Goal: Information Seeking & Learning: Learn about a topic

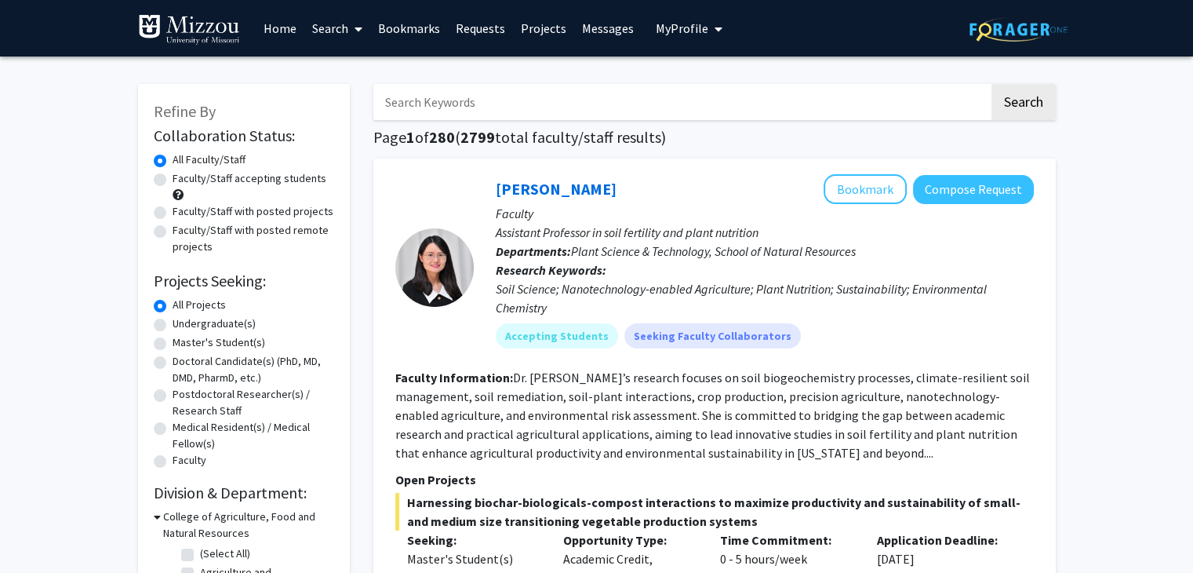
click at [335, 44] on link "Search" at bounding box center [337, 28] width 66 height 55
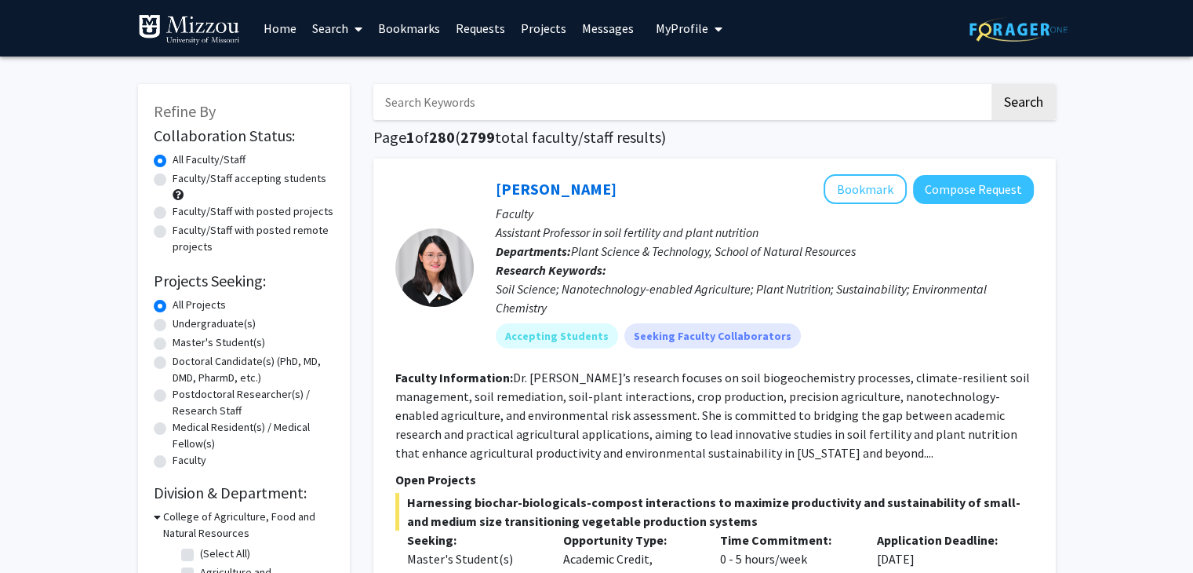
click at [276, 41] on link "Home" at bounding box center [280, 28] width 49 height 55
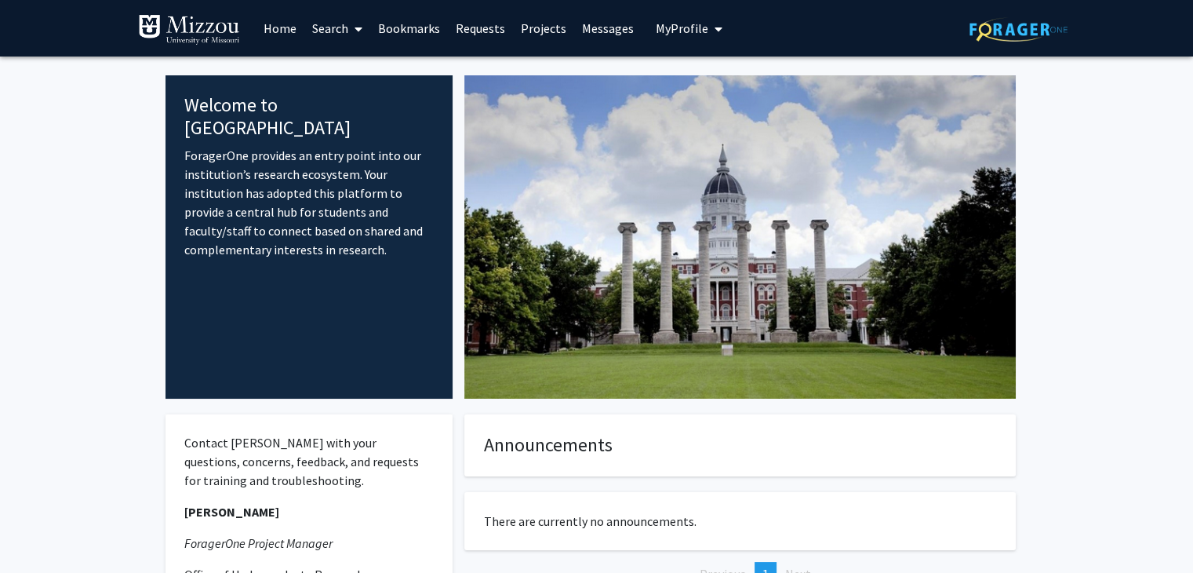
click at [698, 38] on button "My Profile" at bounding box center [689, 28] width 76 height 56
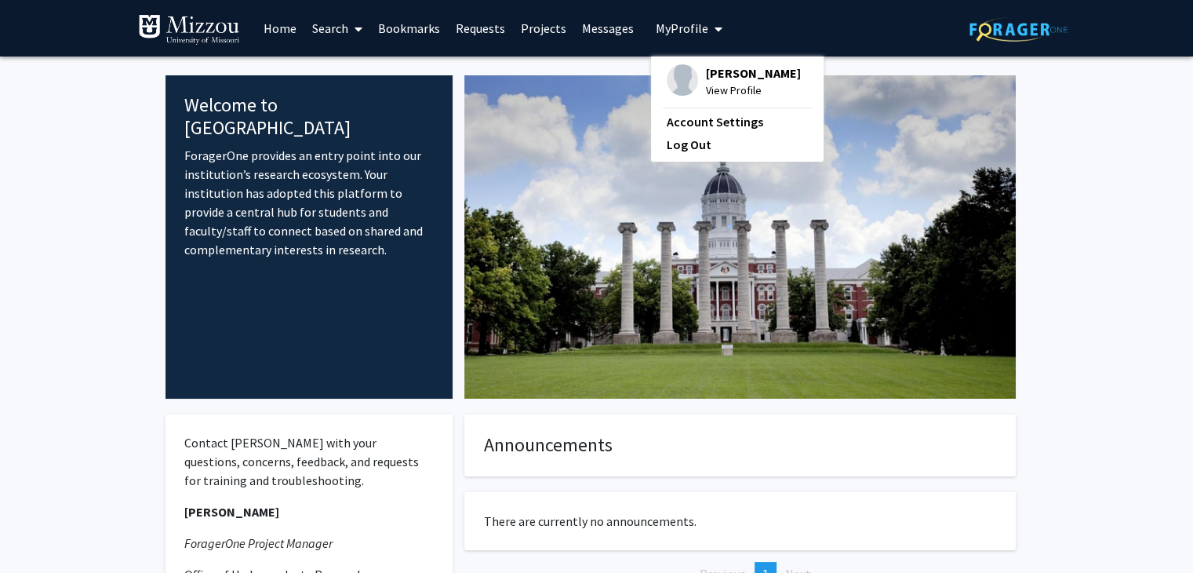
click at [613, 35] on link "Messages" at bounding box center [607, 28] width 67 height 55
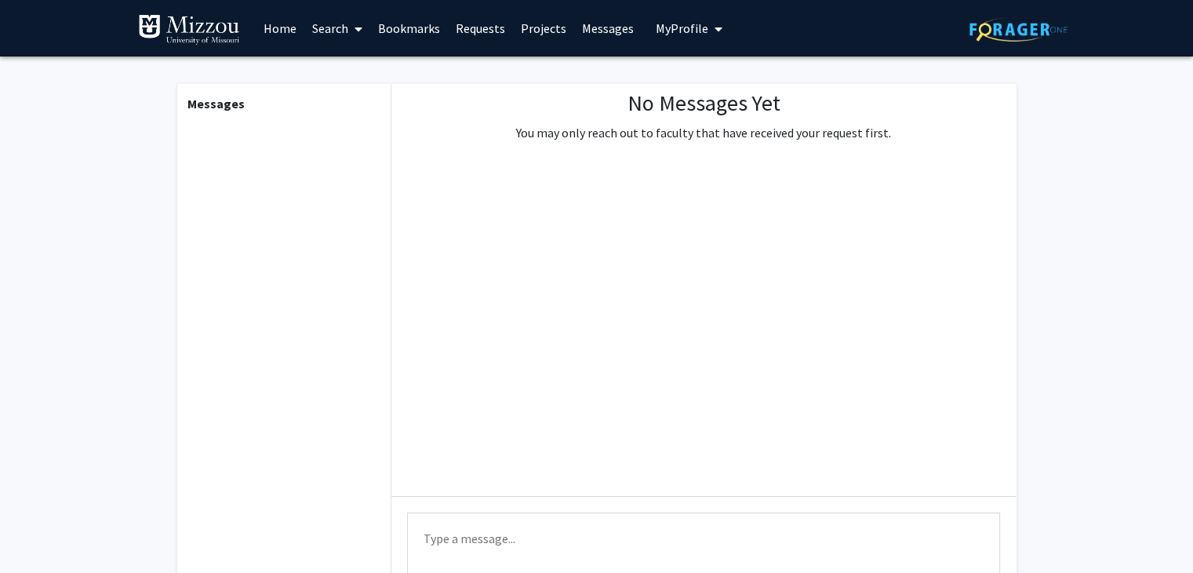
click at [544, 35] on link "Projects" at bounding box center [543, 28] width 61 height 55
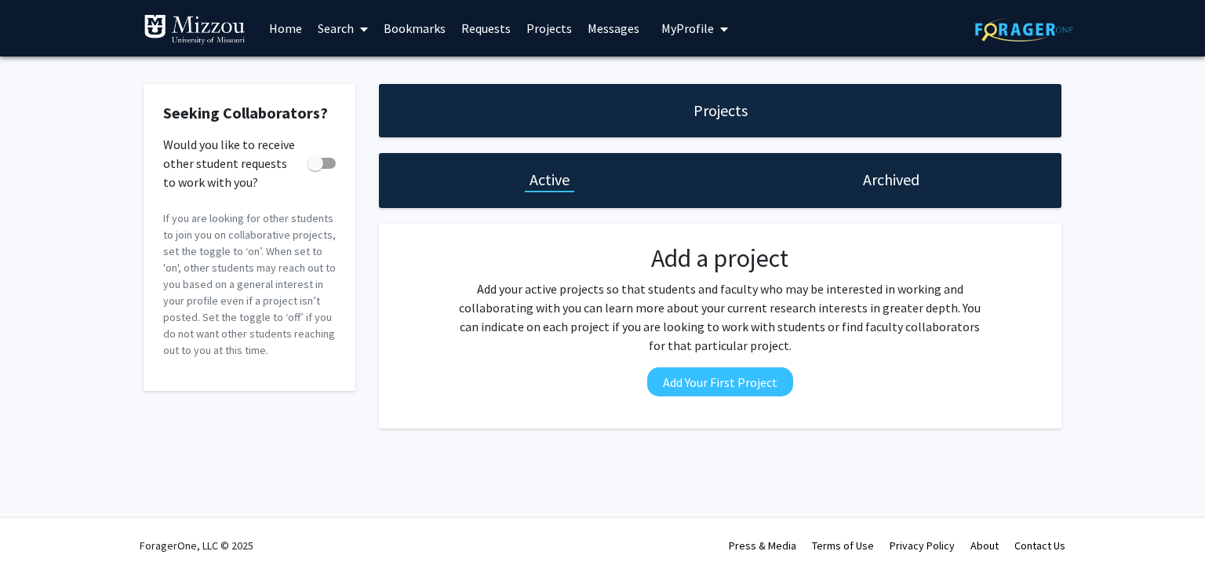
click at [468, 30] on link "Requests" at bounding box center [485, 28] width 65 height 55
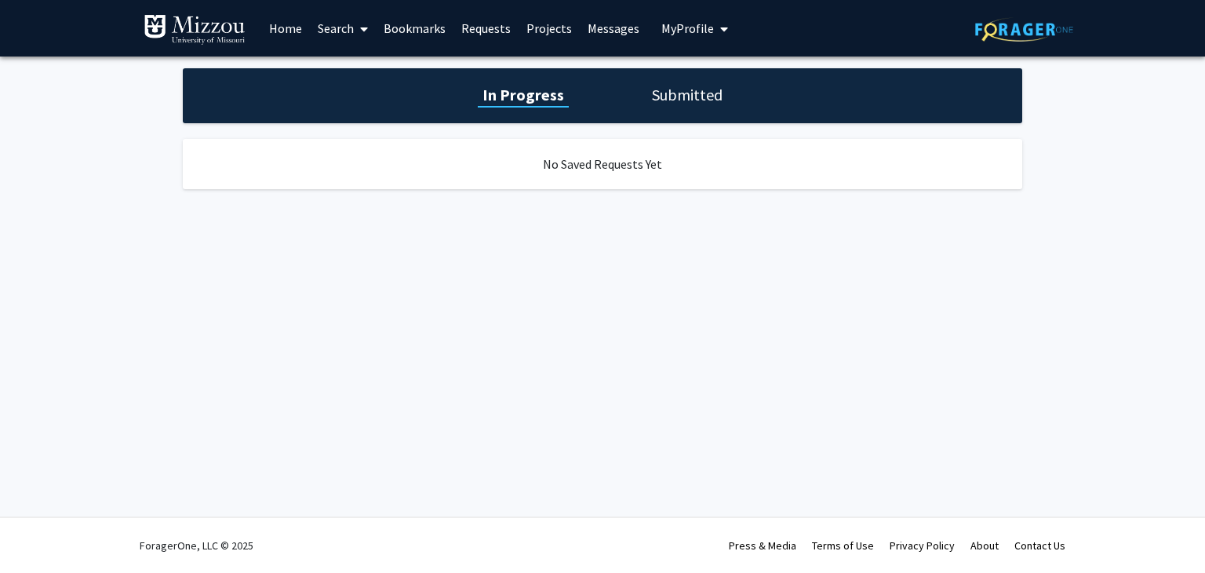
click at [435, 31] on link "Bookmarks" at bounding box center [415, 28] width 78 height 55
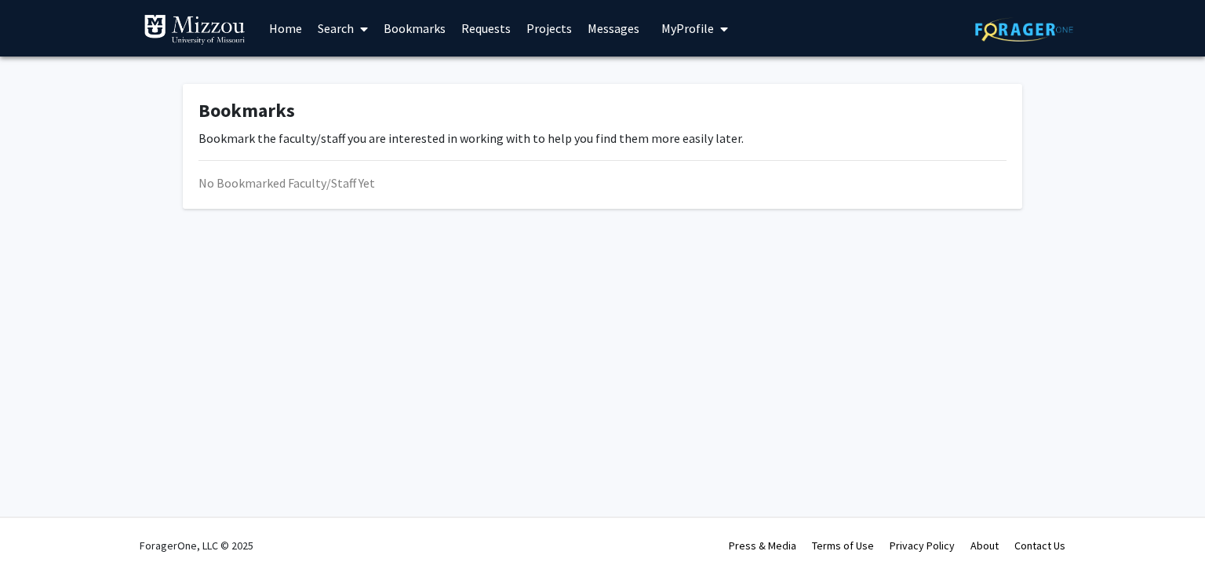
click at [333, 43] on link "Search" at bounding box center [343, 28] width 66 height 55
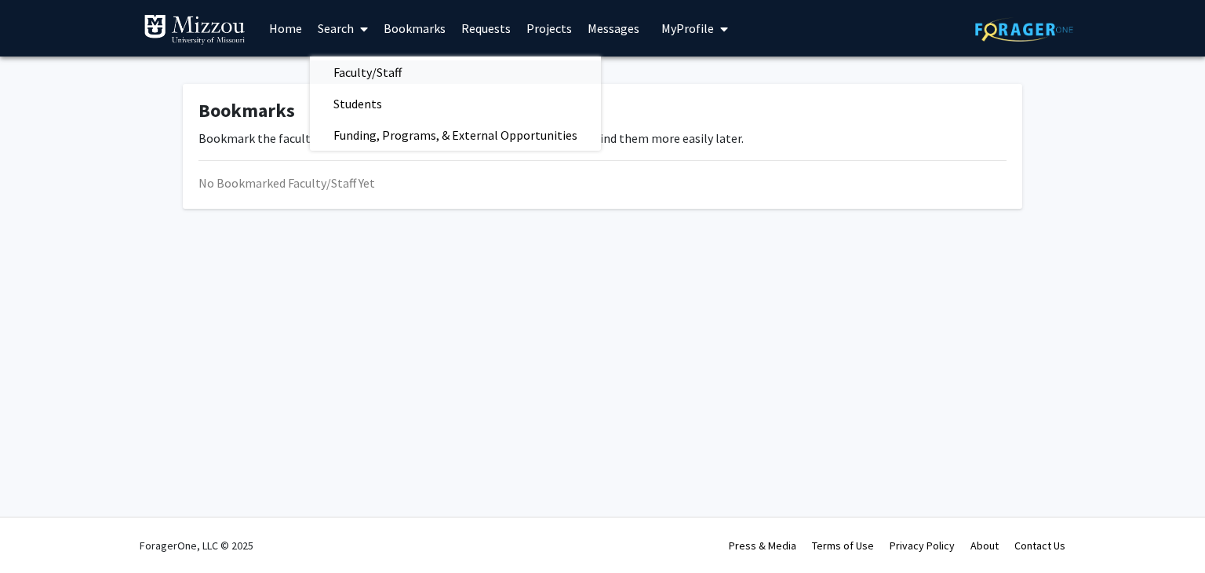
click at [350, 67] on span "Faculty/Staff" at bounding box center [367, 71] width 115 height 31
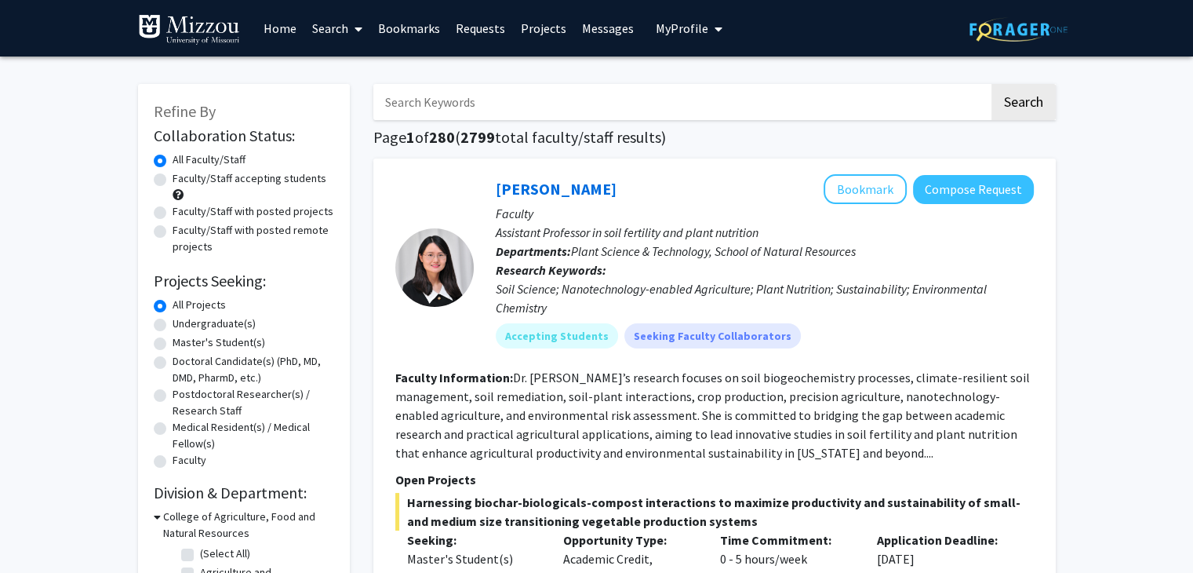
click at [290, 211] on label "Faculty/Staff with posted projects" at bounding box center [253, 211] width 161 height 16
click at [183, 211] on input "Faculty/Staff with posted projects" at bounding box center [178, 208] width 10 height 10
radio input "true"
click at [270, 234] on label "Faculty/Staff with posted remote projects" at bounding box center [254, 238] width 162 height 33
click at [183, 232] on input "Faculty/Staff with posted remote projects" at bounding box center [178, 227] width 10 height 10
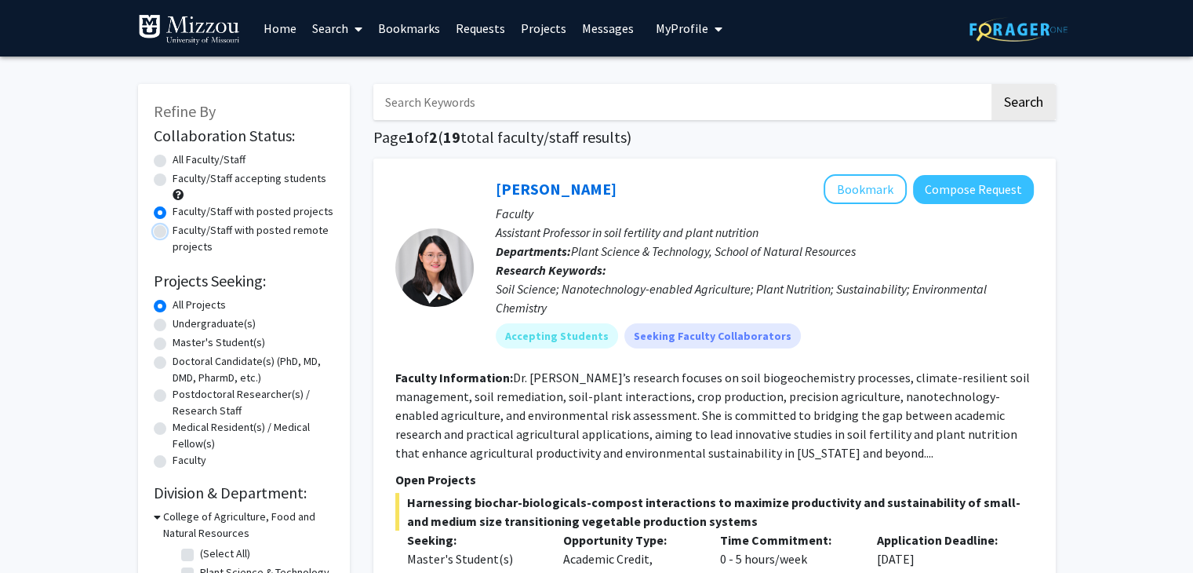
radio input "true"
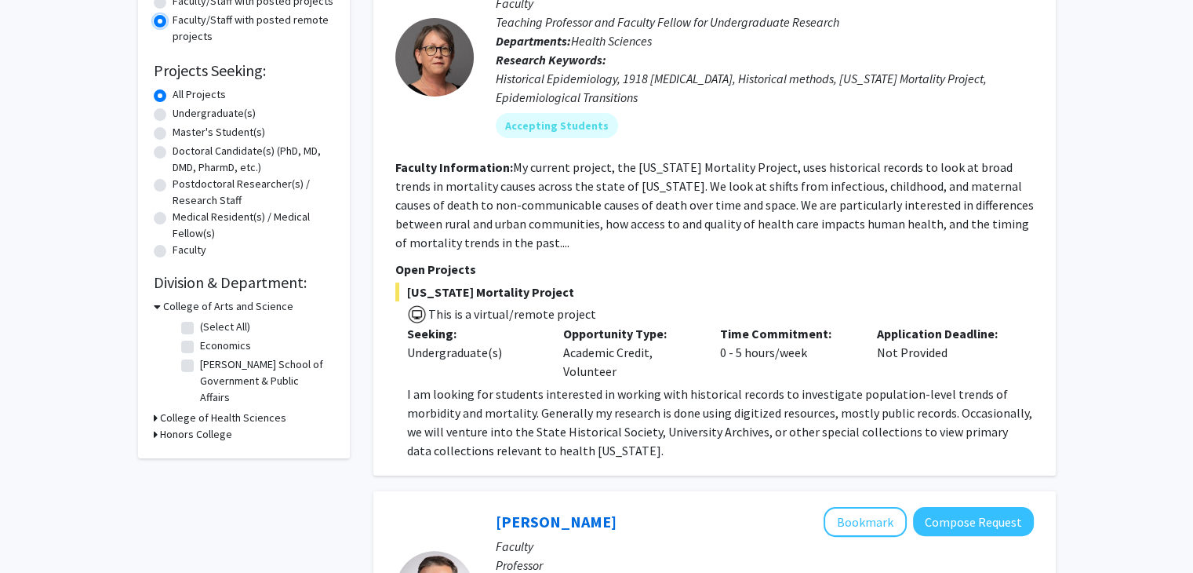
scroll to position [31, 0]
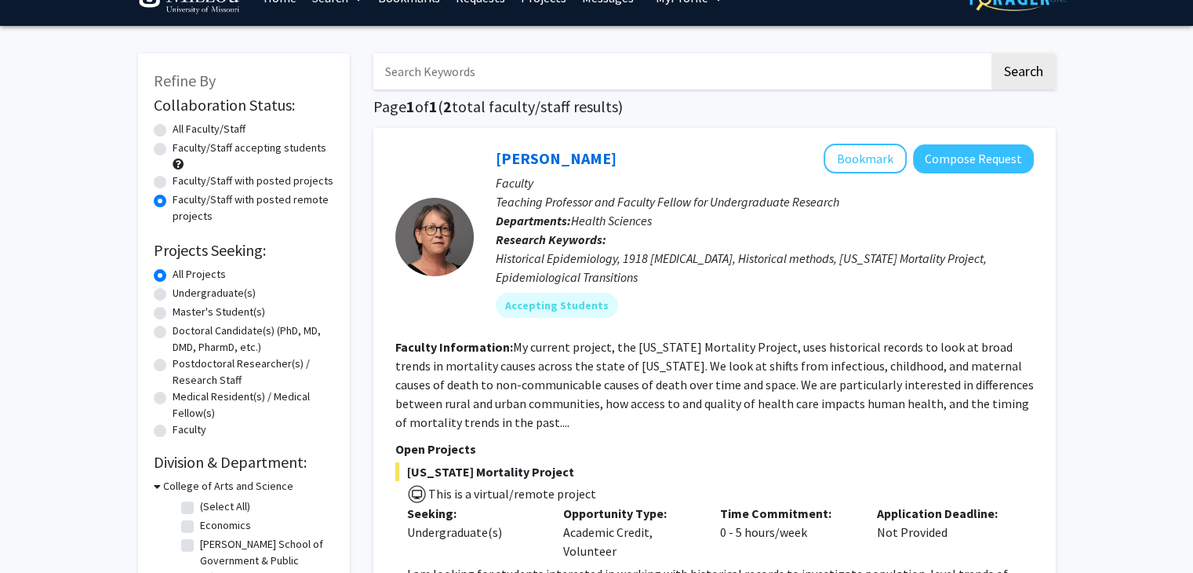
click at [254, 183] on label "Faculty/Staff with posted projects" at bounding box center [253, 181] width 161 height 16
click at [183, 183] on input "Faculty/Staff with posted projects" at bounding box center [178, 178] width 10 height 10
radio input "true"
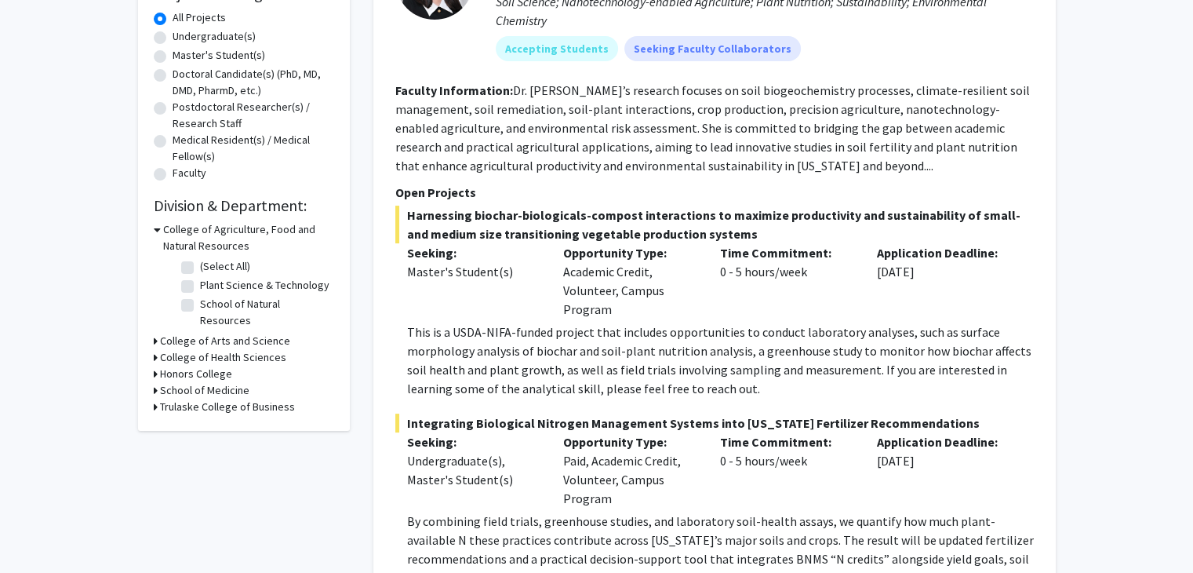
scroll to position [292, 0]
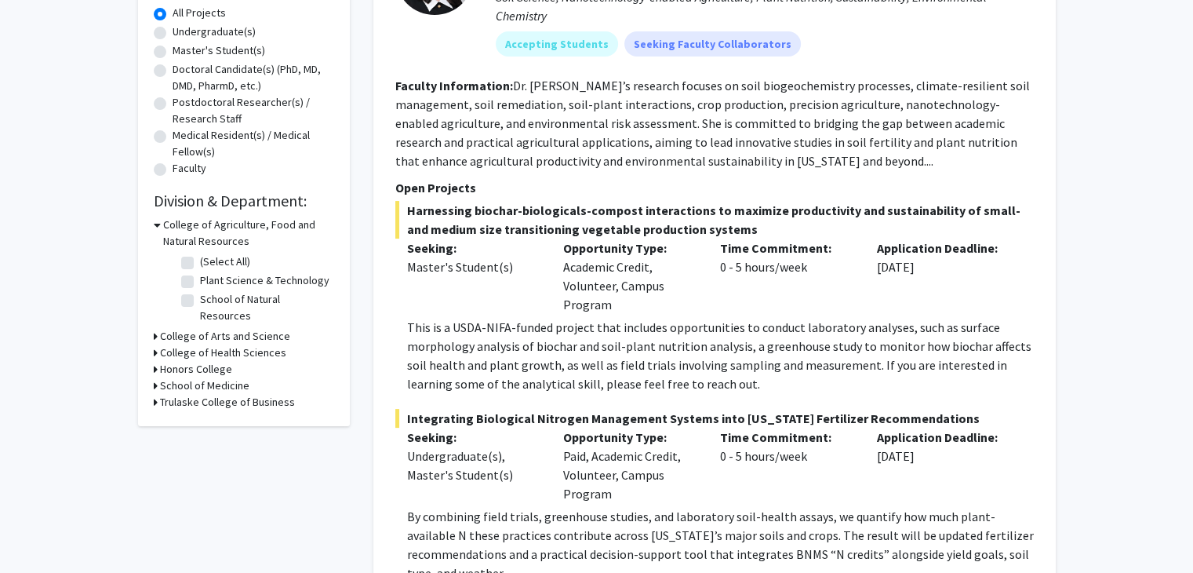
click at [186, 30] on label "Undergraduate(s)" at bounding box center [214, 32] width 83 height 16
click at [183, 30] on input "Undergraduate(s)" at bounding box center [178, 29] width 10 height 10
radio input "true"
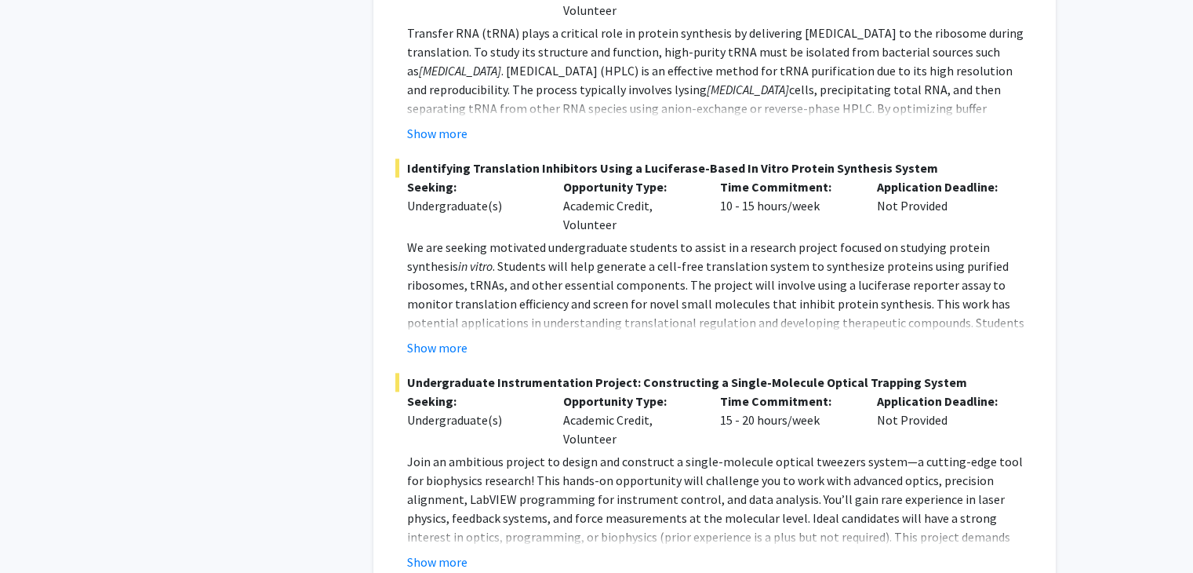
scroll to position [7927, 0]
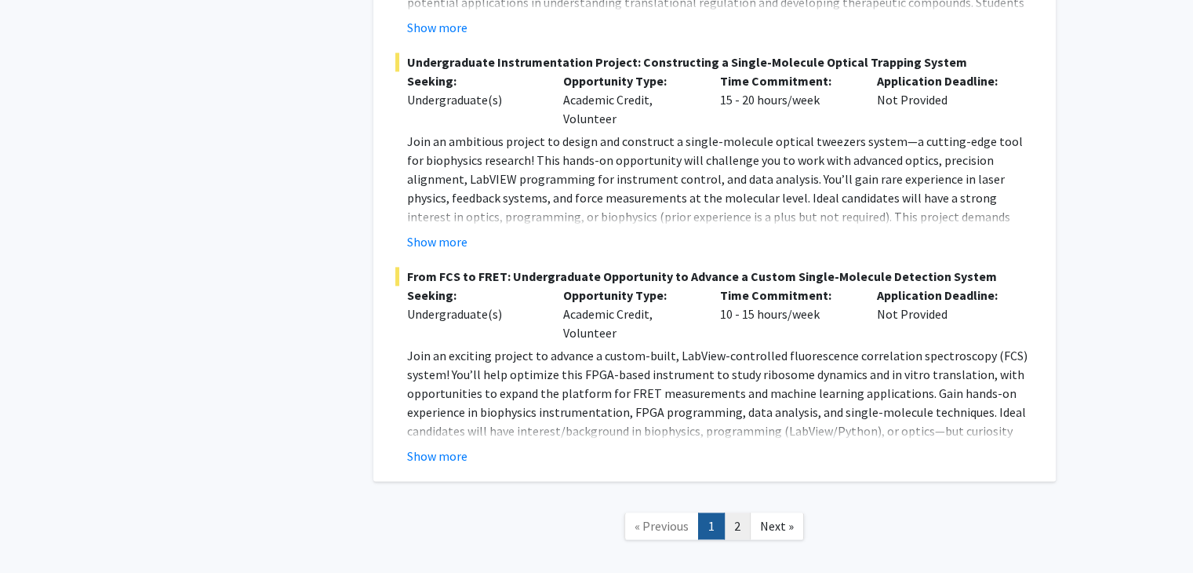
click at [735, 512] on link "2" at bounding box center [737, 525] width 27 height 27
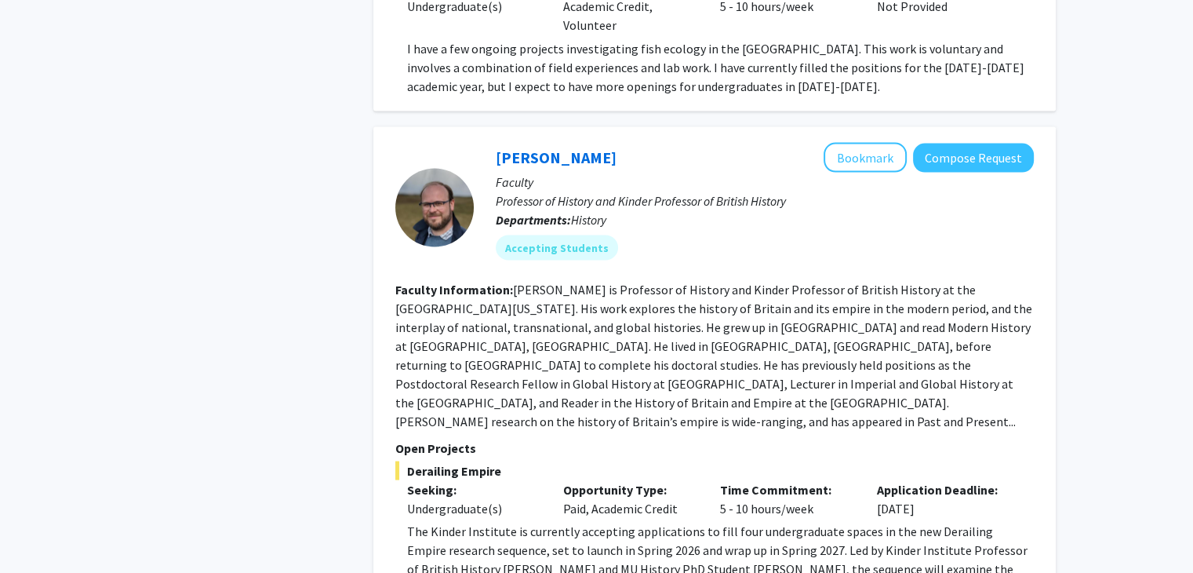
scroll to position [2958, 0]
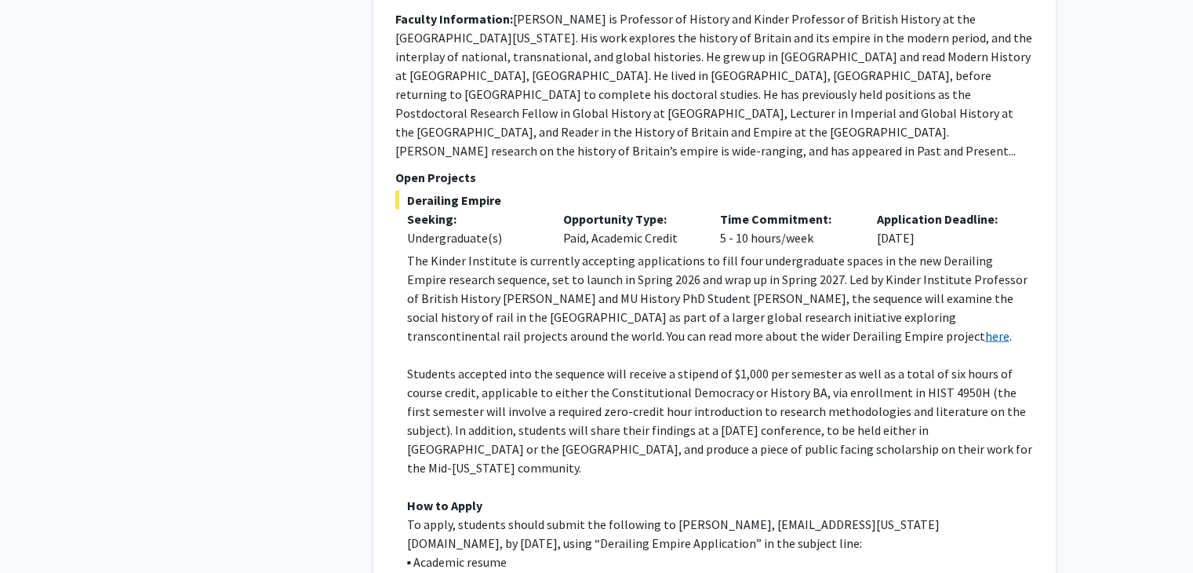
click at [985, 328] on link "here" at bounding box center [997, 336] width 24 height 16
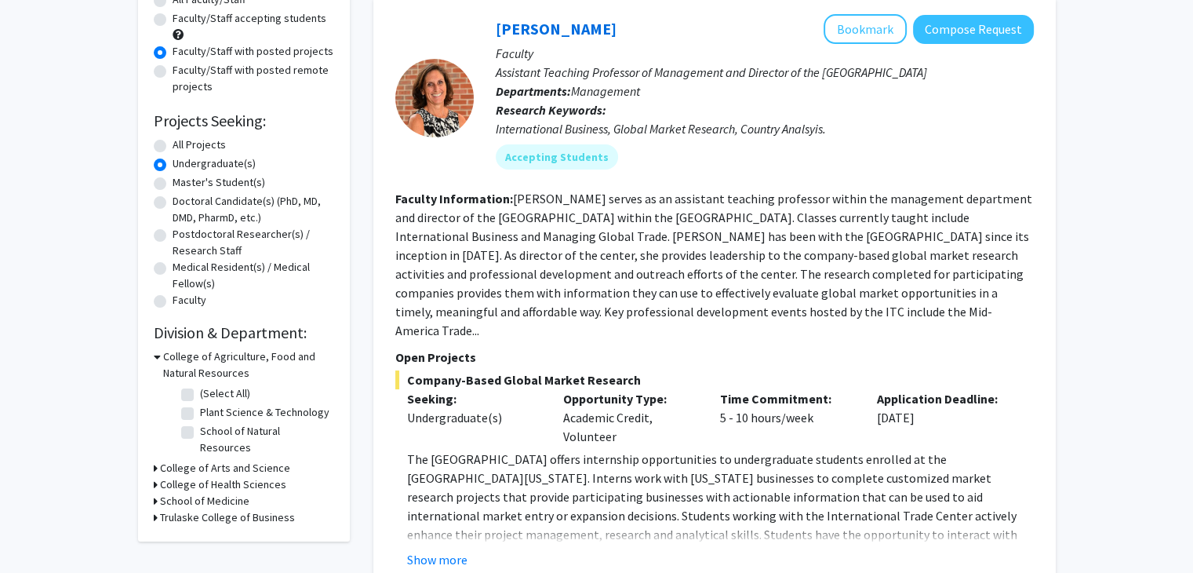
scroll to position [0, 0]
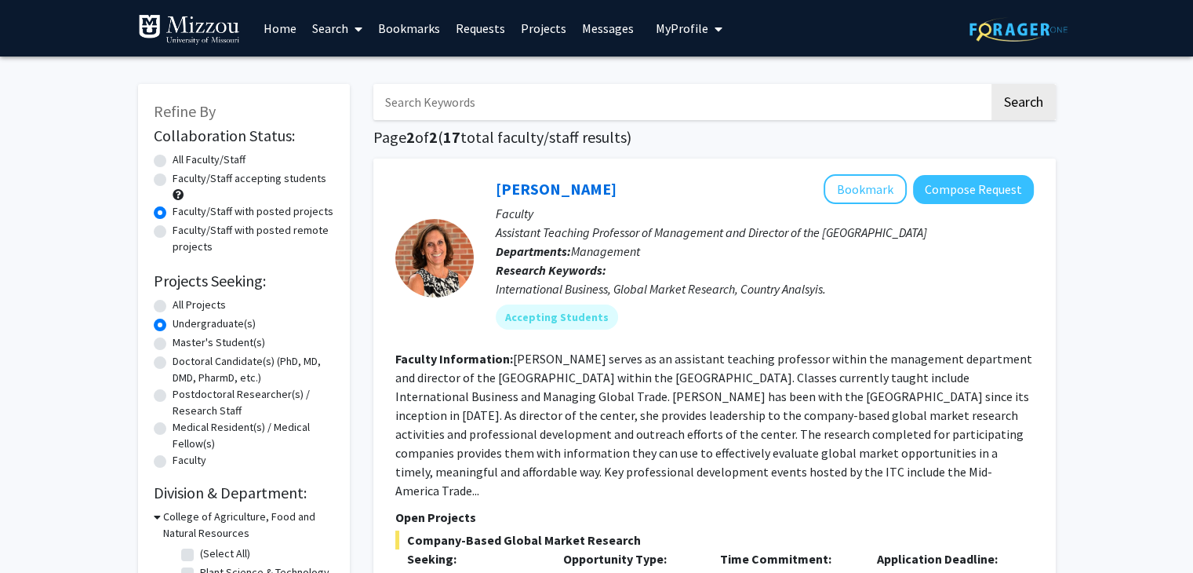
click at [256, 180] on label "Faculty/Staff accepting students" at bounding box center [250, 178] width 154 height 16
click at [183, 180] on input "Faculty/Staff accepting students" at bounding box center [178, 175] width 10 height 10
radio input "true"
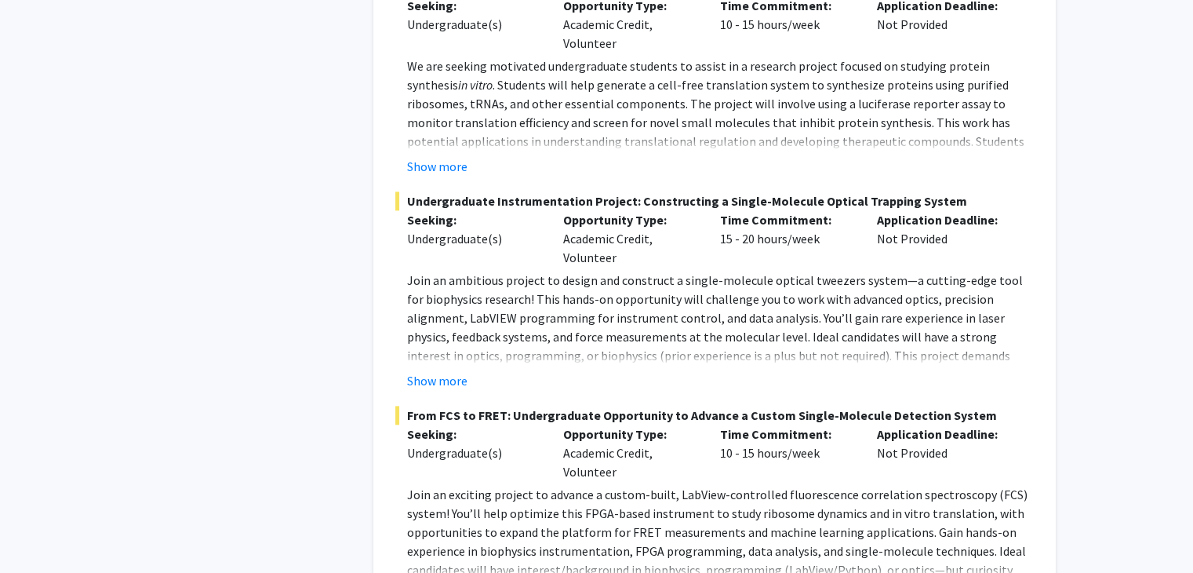
scroll to position [7927, 0]
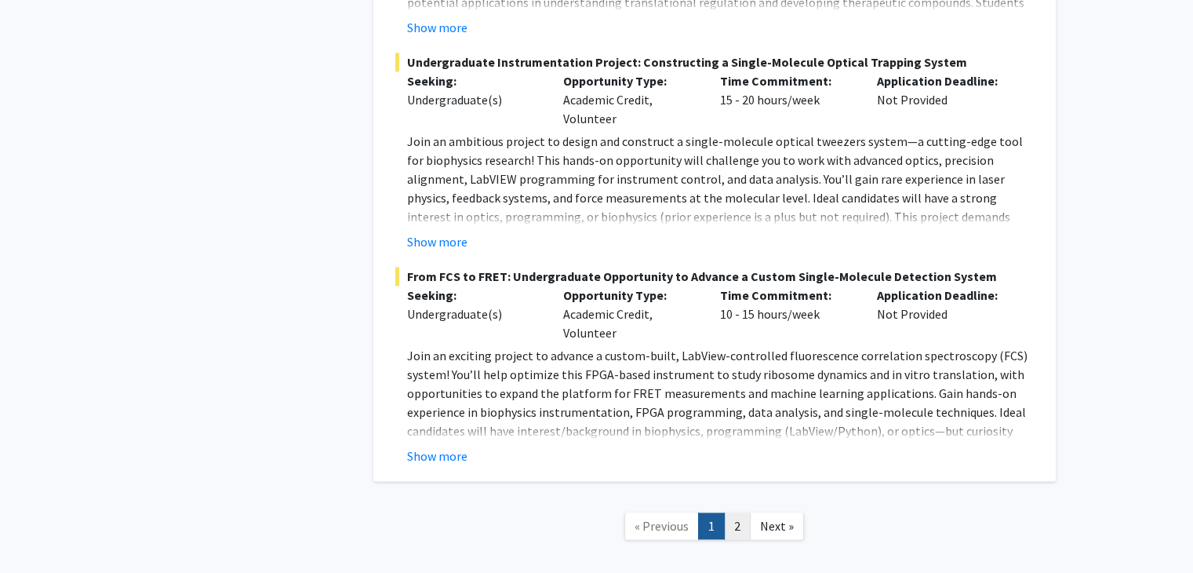
click at [730, 512] on link "2" at bounding box center [737, 525] width 27 height 27
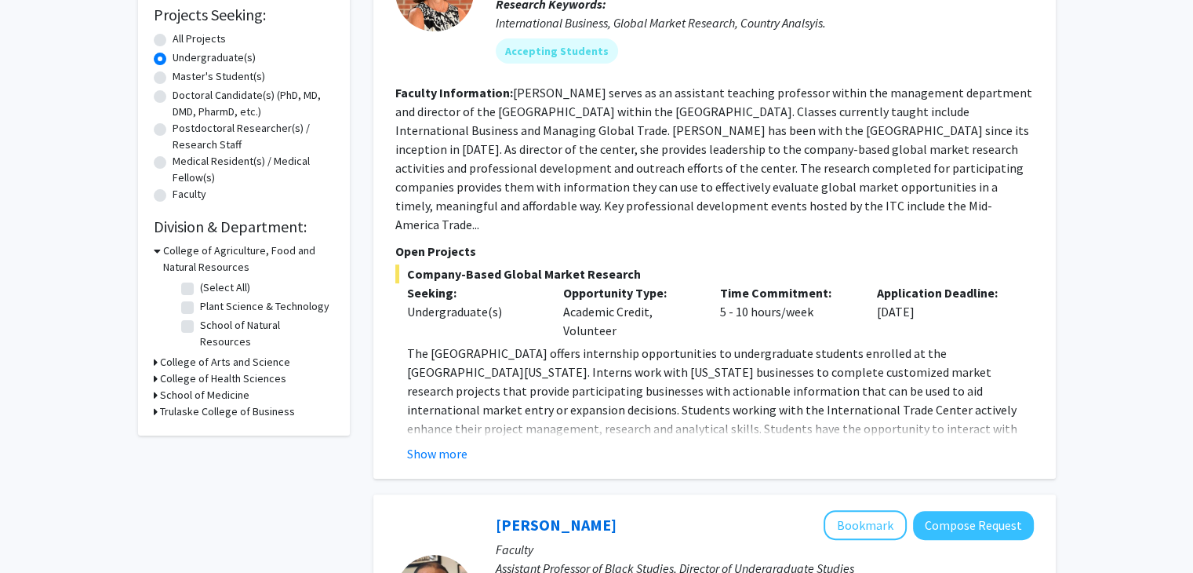
scroll to position [267, 0]
click at [220, 353] on h3 "College of Arts and Science" at bounding box center [225, 361] width 130 height 16
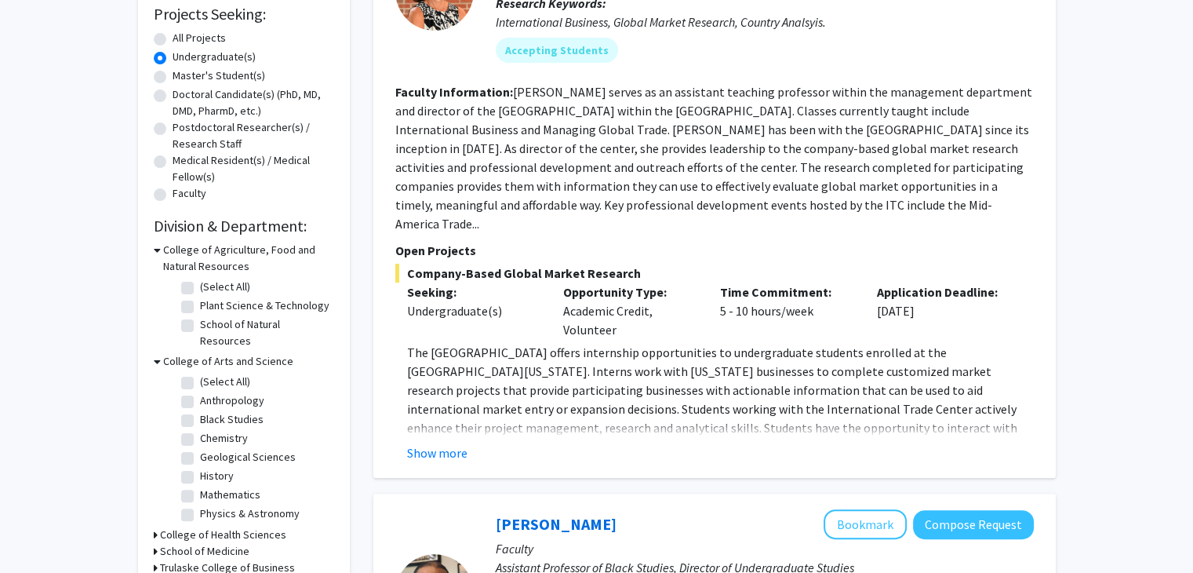
drag, startPoint x: 321, startPoint y: 409, endPoint x: 323, endPoint y: 426, distance: 17.4
click at [323, 426] on div "(Select All) (Select All) Anthropology Anthropology Black Studies Black Studies…" at bounding box center [255, 447] width 157 height 157
click at [215, 425] on label "History" at bounding box center [217, 433] width 34 height 16
click at [210, 425] on input "History" at bounding box center [205, 430] width 10 height 10
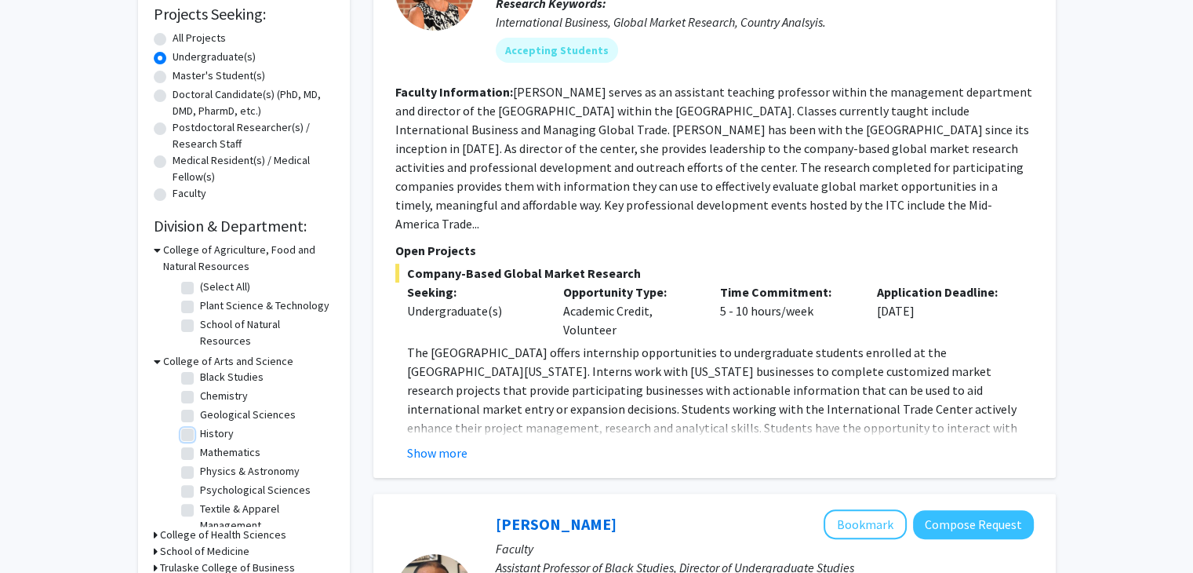
checkbox input "true"
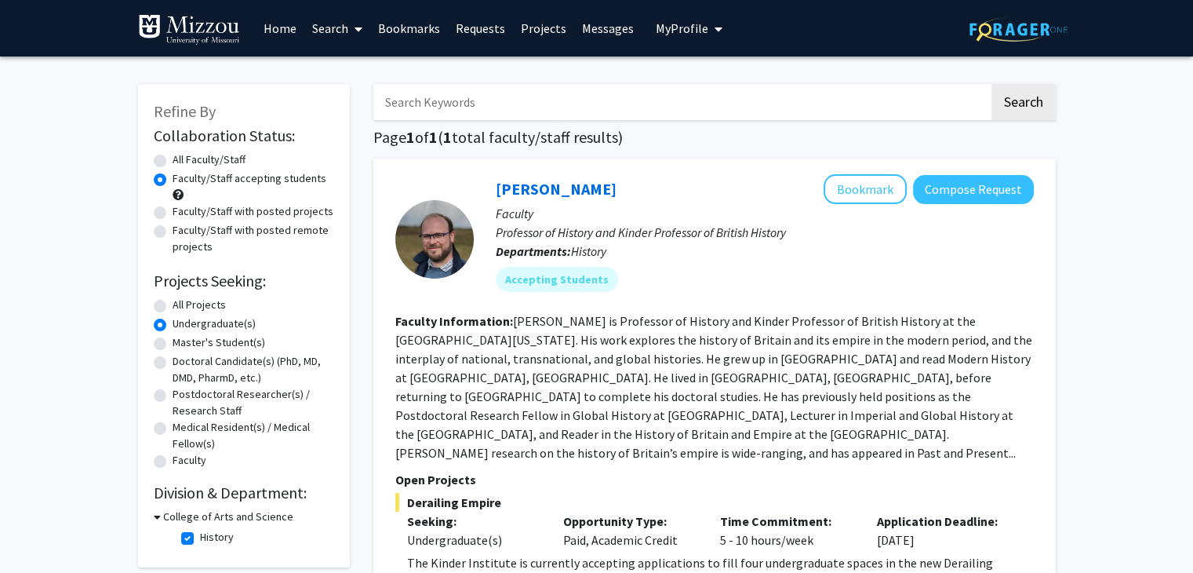
click at [173, 160] on label "All Faculty/Staff" at bounding box center [209, 159] width 73 height 16
click at [173, 160] on input "All Faculty/Staff" at bounding box center [178, 156] width 10 height 10
radio input "true"
